Goal: Task Accomplishment & Management: Manage account settings

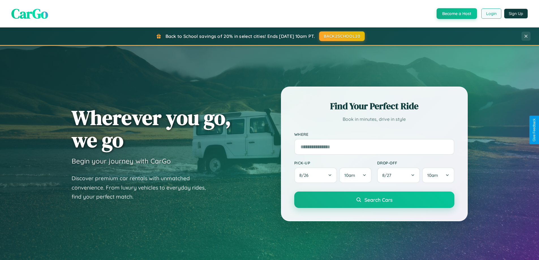
click at [491, 14] on button "Login" at bounding box center [492, 13] width 20 height 10
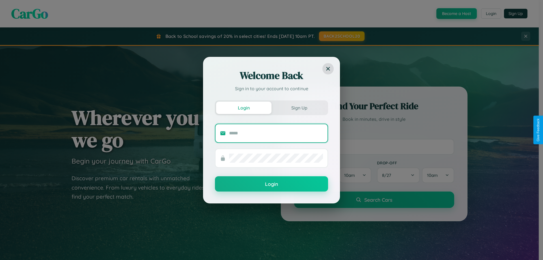
click at [276, 133] on input "text" at bounding box center [276, 133] width 94 height 9
type input "**********"
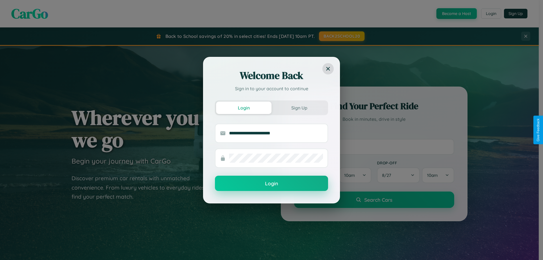
click at [272, 184] on button "Login" at bounding box center [271, 183] width 113 height 15
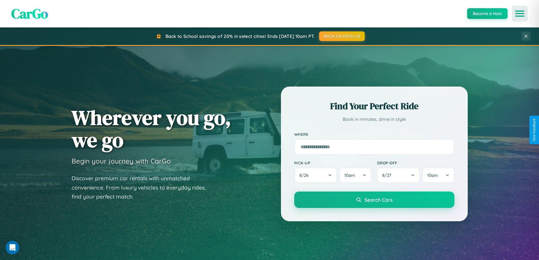
click at [520, 14] on icon "Open menu" at bounding box center [520, 13] width 8 height 5
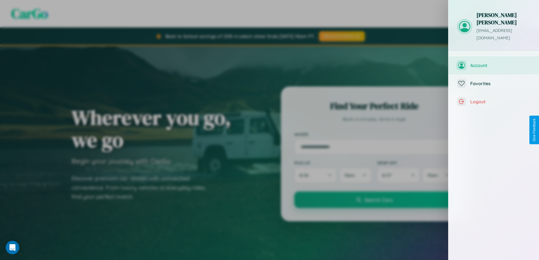
click at [494, 63] on span "Account" at bounding box center [500, 66] width 60 height 6
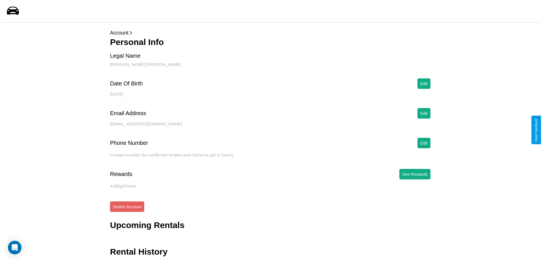
scroll to position [18, 0]
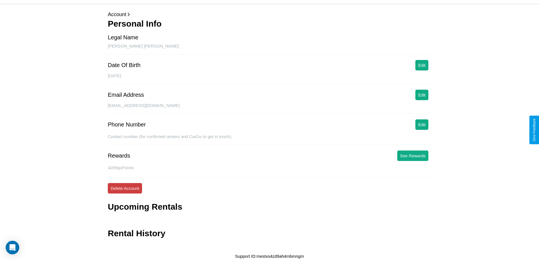
click at [125, 188] on button "Delete Account" at bounding box center [125, 188] width 34 height 10
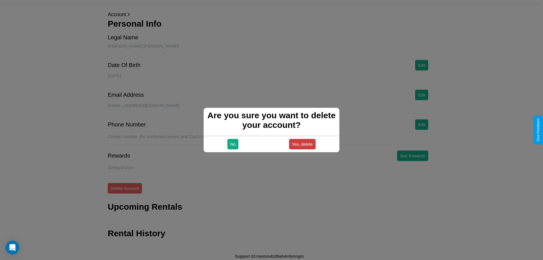
click at [302, 144] on button "Yes, delete" at bounding box center [302, 144] width 27 height 10
